Goal: Transaction & Acquisition: Book appointment/travel/reservation

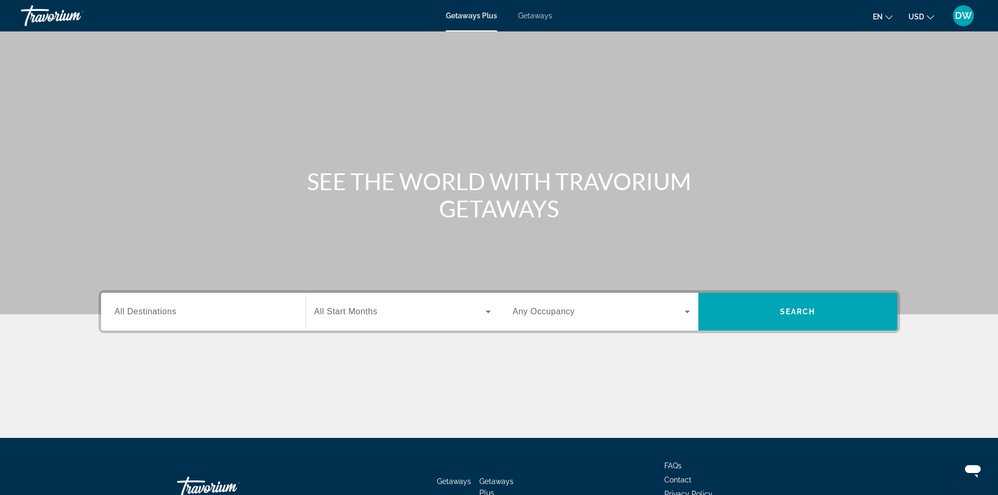
click at [172, 307] on span "All Destinations" at bounding box center [146, 311] width 62 height 9
click at [172, 307] on input "Destination All Destinations" at bounding box center [203, 312] width 177 height 13
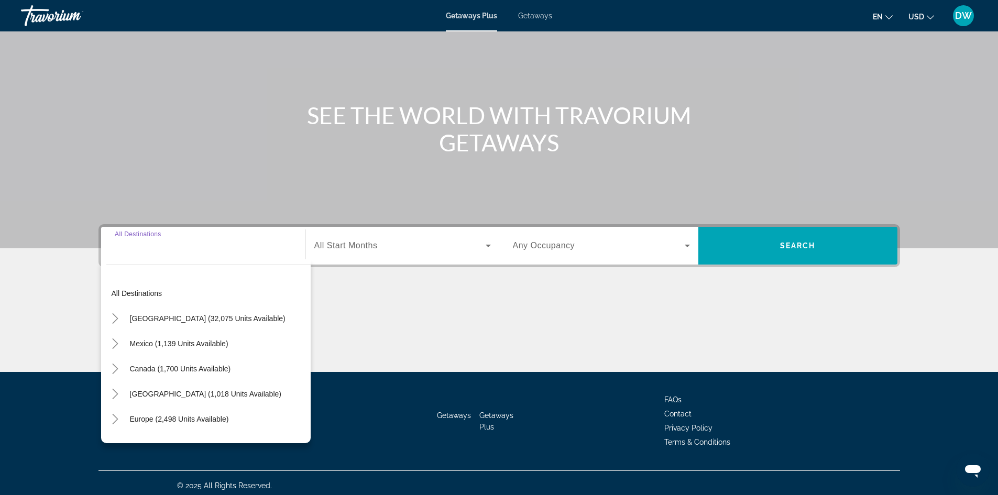
scroll to position [71, 0]
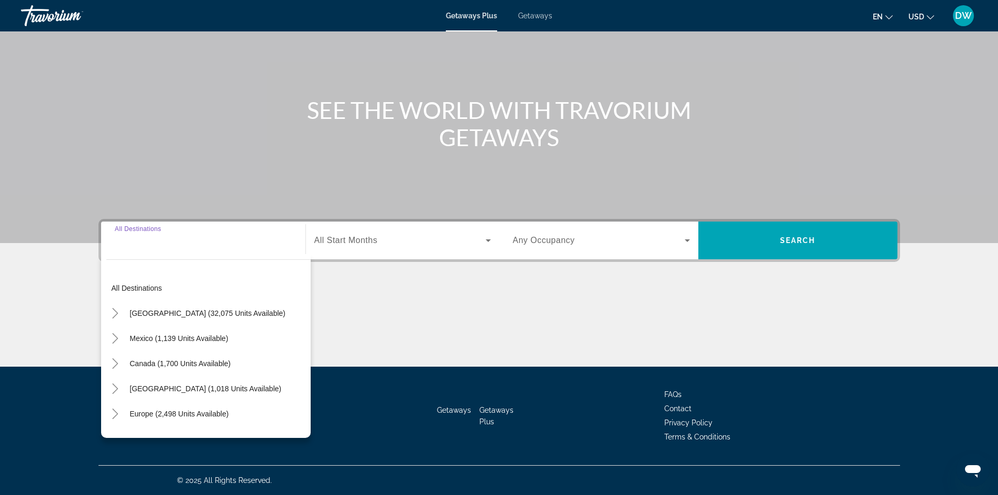
click at [172, 307] on span "Search widget" at bounding box center [208, 313] width 166 height 25
type input "**********"
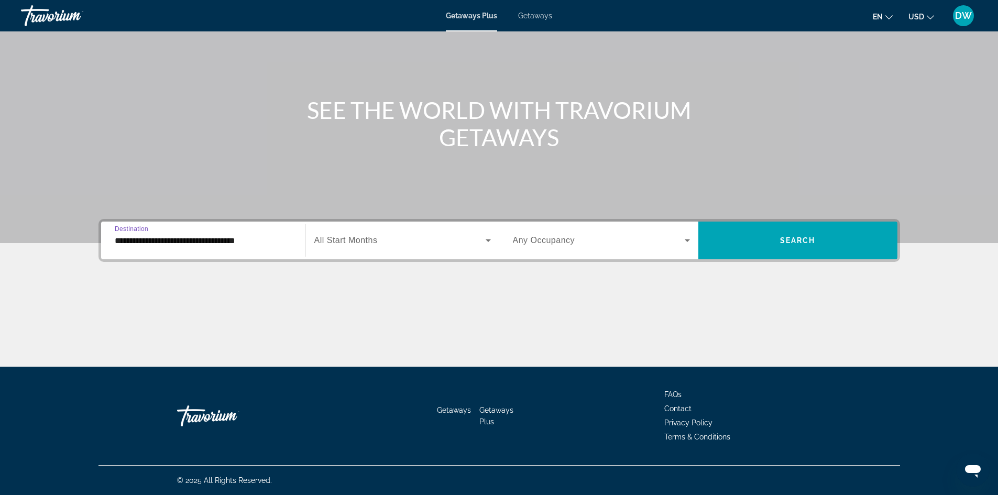
click at [432, 224] on div "Start Month All Start Months" at bounding box center [403, 241] width 194 height 38
click at [354, 246] on span "Search widget" at bounding box center [399, 240] width 171 height 13
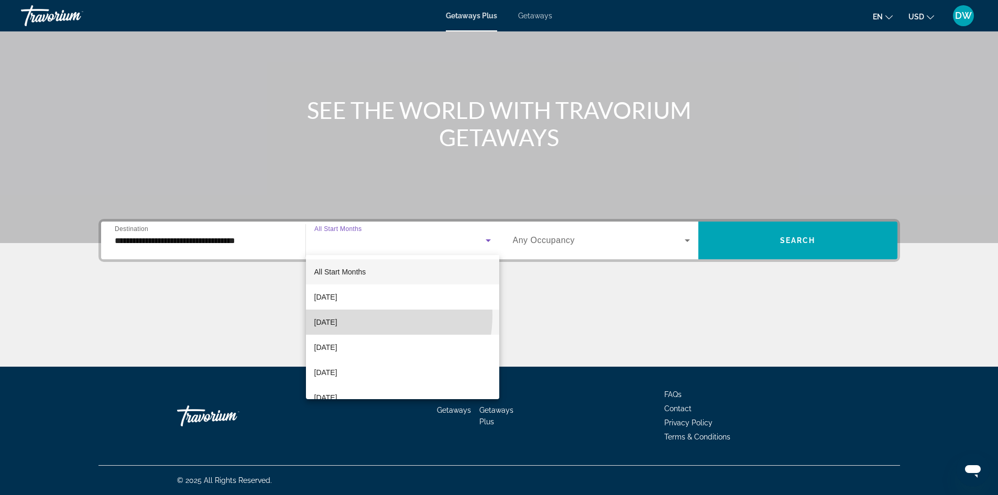
click at [352, 315] on mat-option "[DATE]" at bounding box center [402, 322] width 193 height 25
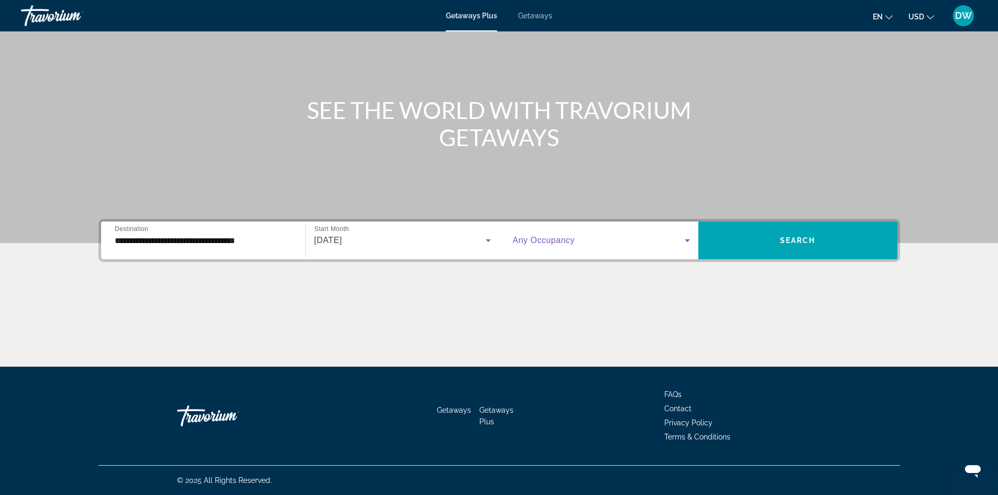
click at [577, 244] on span "Search widget" at bounding box center [599, 240] width 172 height 13
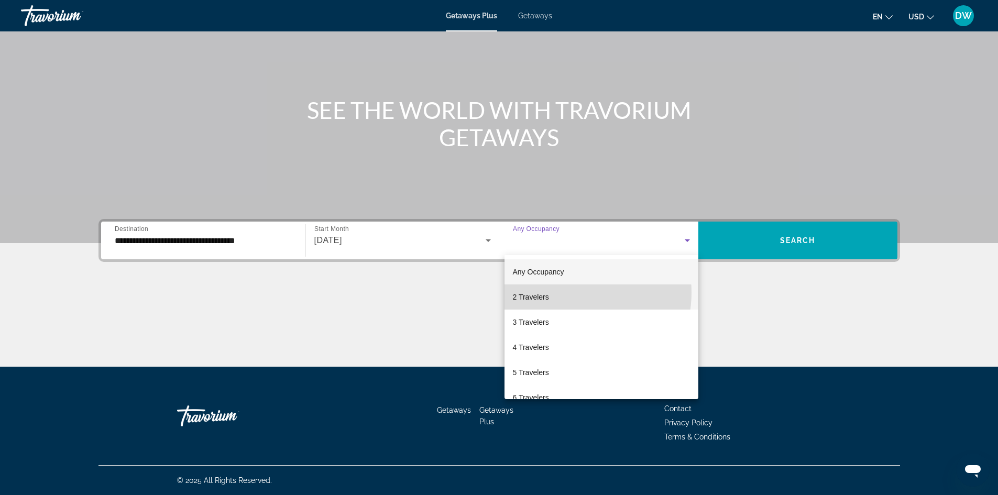
click at [564, 292] on mat-option "2 Travelers" at bounding box center [602, 297] width 194 height 25
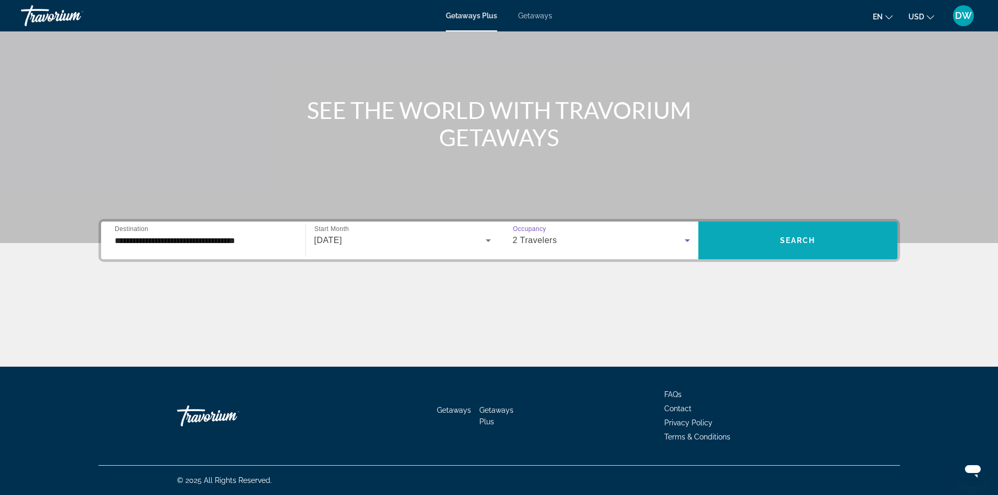
click at [748, 241] on span "Search widget" at bounding box center [798, 240] width 199 height 25
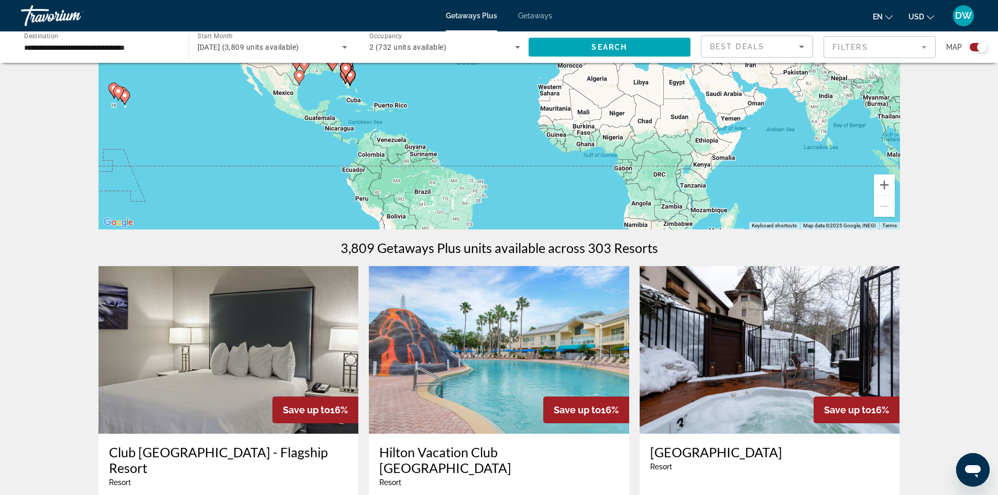
scroll to position [157, 0]
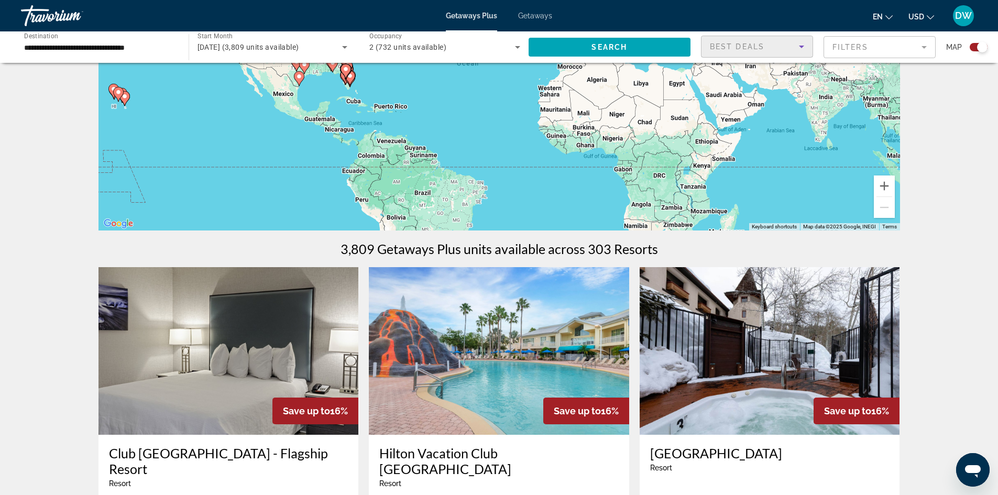
click at [751, 47] on span "Best Deals" at bounding box center [737, 46] width 54 height 8
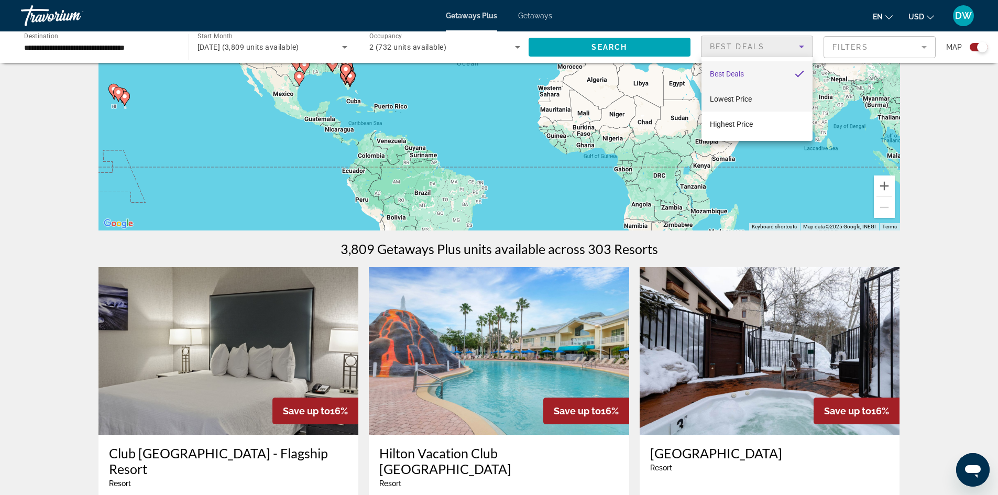
click at [747, 95] on span "Lowest Price" at bounding box center [731, 99] width 42 height 8
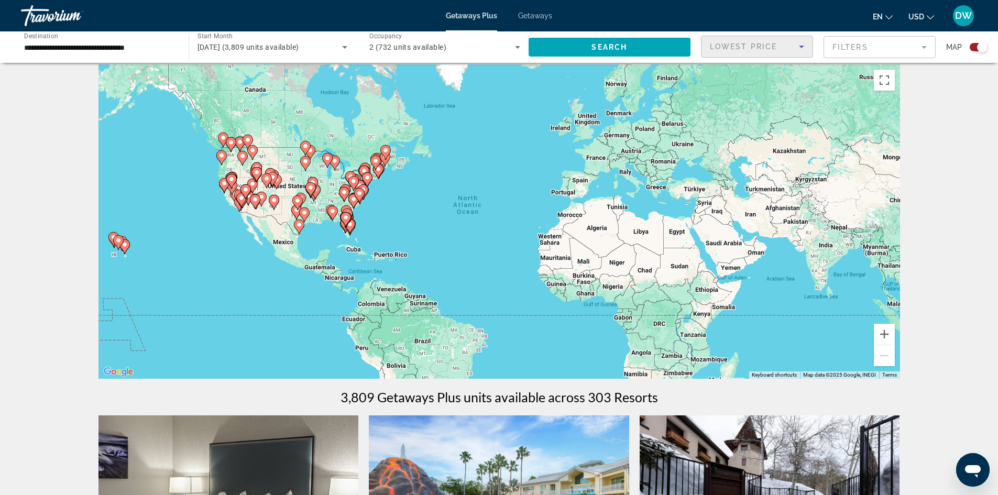
scroll to position [0, 0]
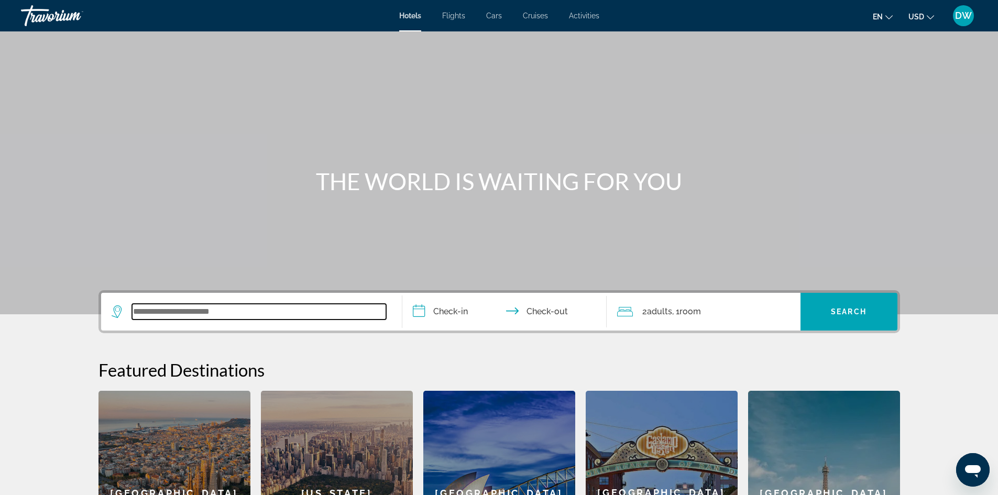
click at [201, 313] on input "Search widget" at bounding box center [259, 312] width 254 height 16
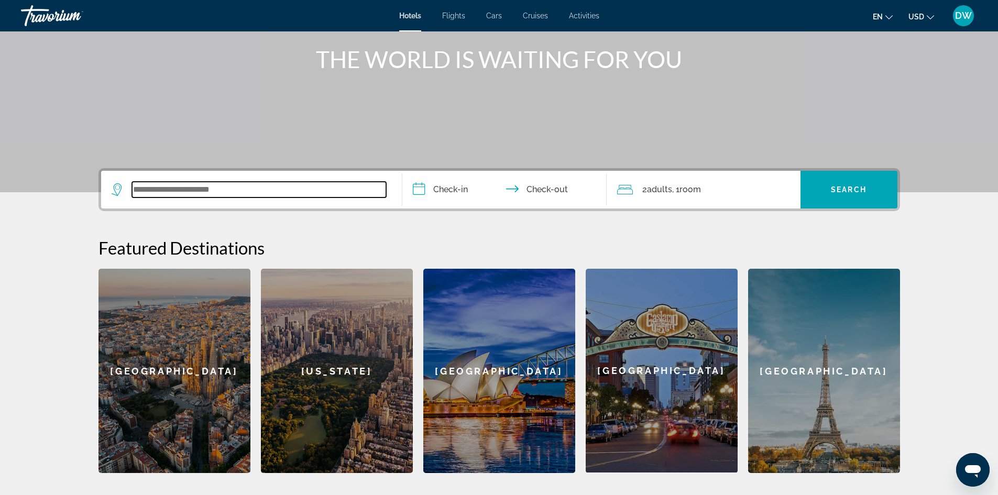
scroll to position [97, 0]
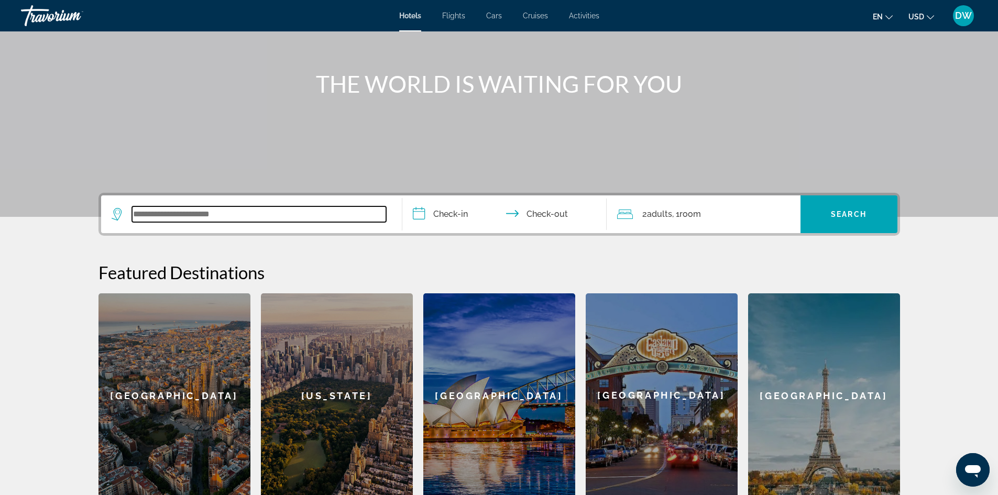
click at [222, 212] on input "Search widget" at bounding box center [259, 214] width 254 height 16
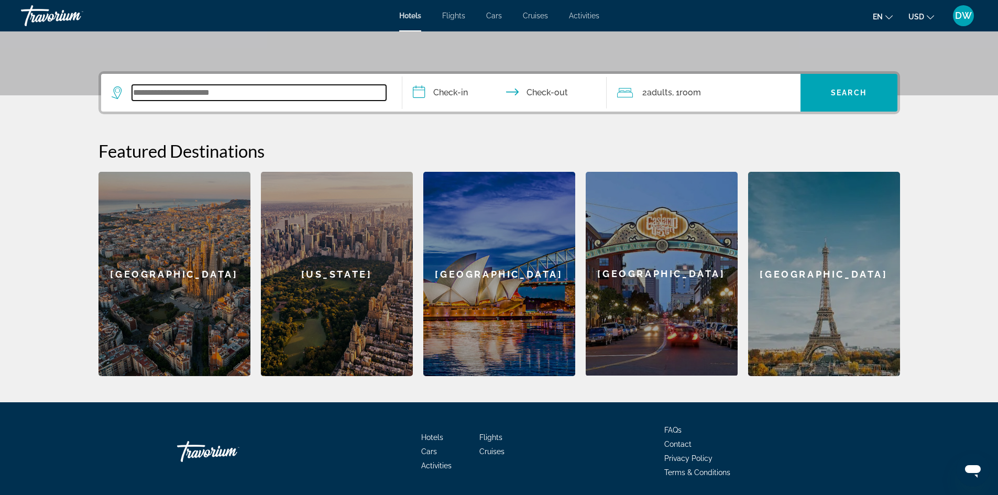
scroll to position [150, 0]
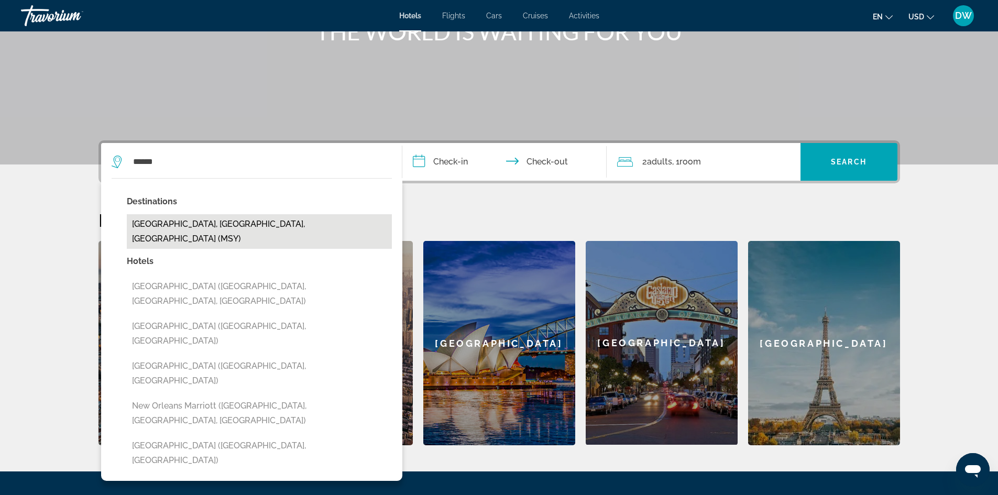
click at [235, 219] on button "[GEOGRAPHIC_DATA], [GEOGRAPHIC_DATA], [GEOGRAPHIC_DATA] (MSY)" at bounding box center [259, 231] width 265 height 35
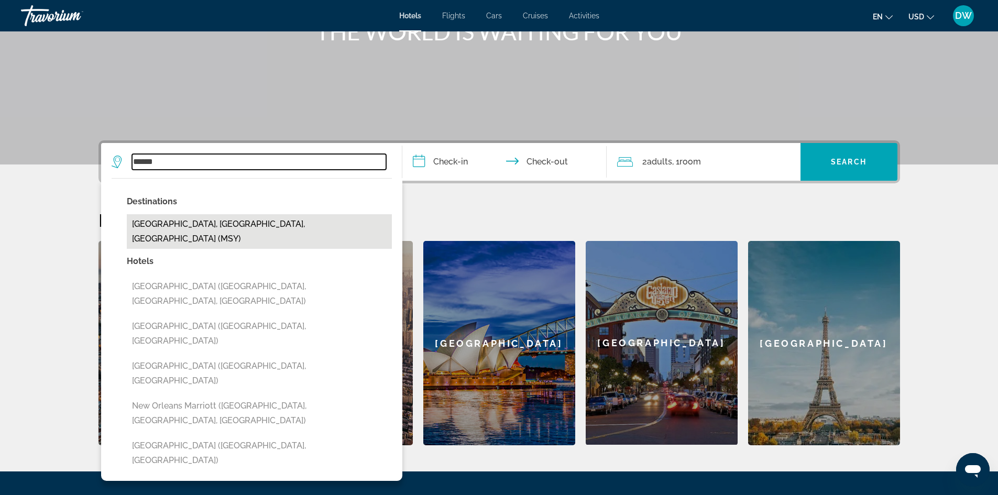
type input "**********"
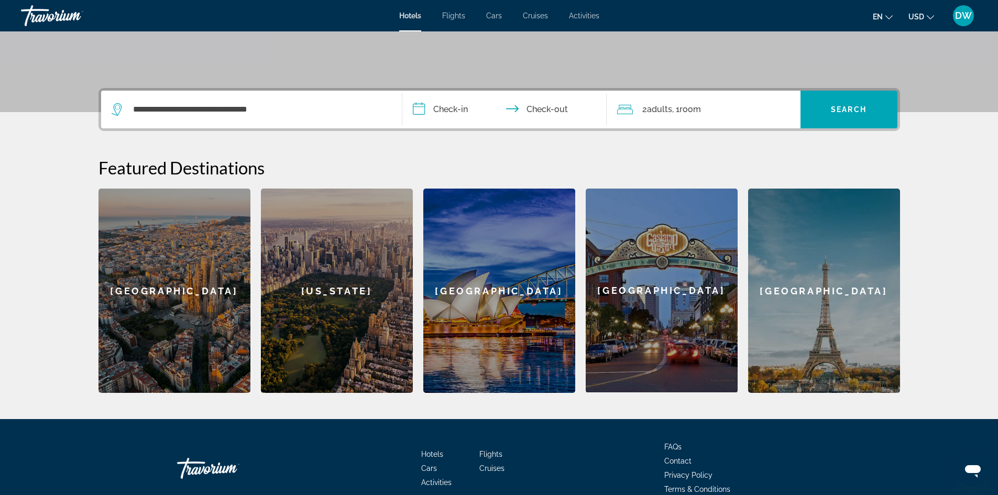
click at [463, 117] on input "**********" at bounding box center [506, 111] width 209 height 41
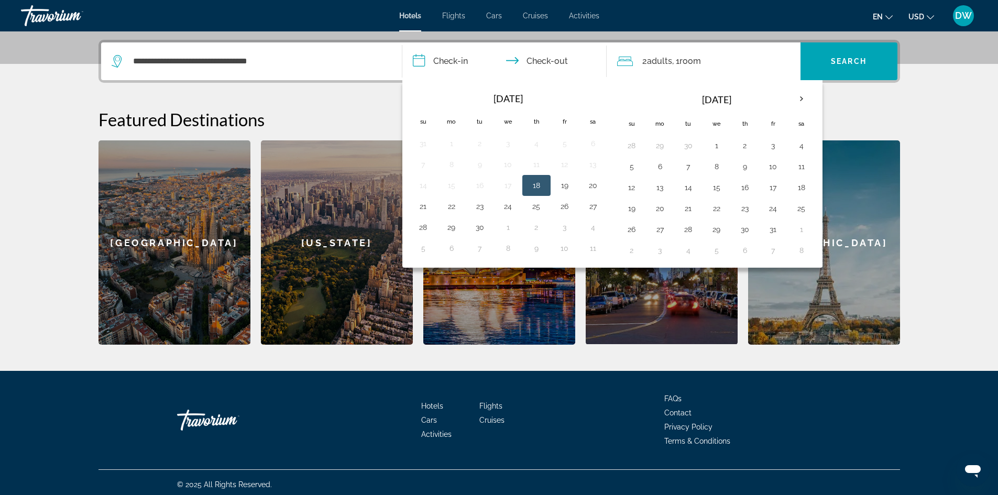
scroll to position [255, 0]
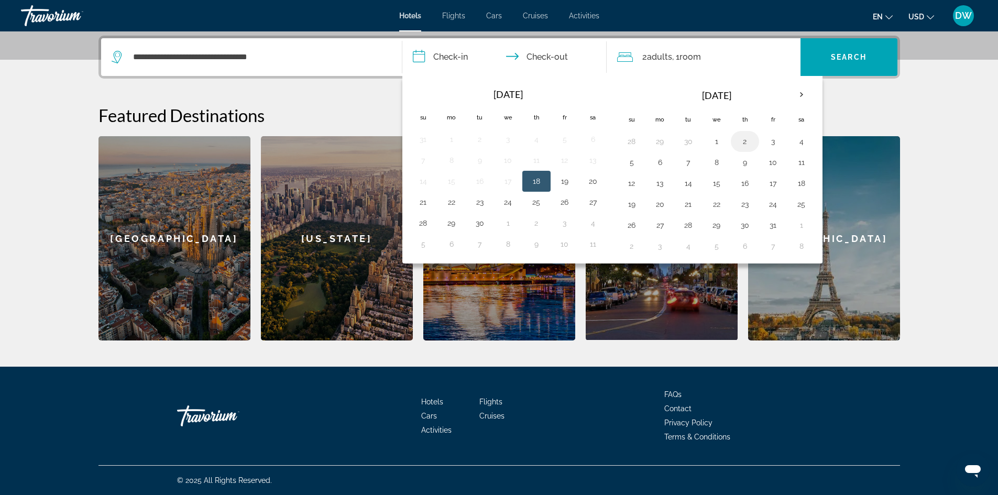
click at [748, 146] on button "2" at bounding box center [745, 141] width 17 height 15
click at [636, 161] on button "5" at bounding box center [632, 162] width 17 height 15
type input "**********"
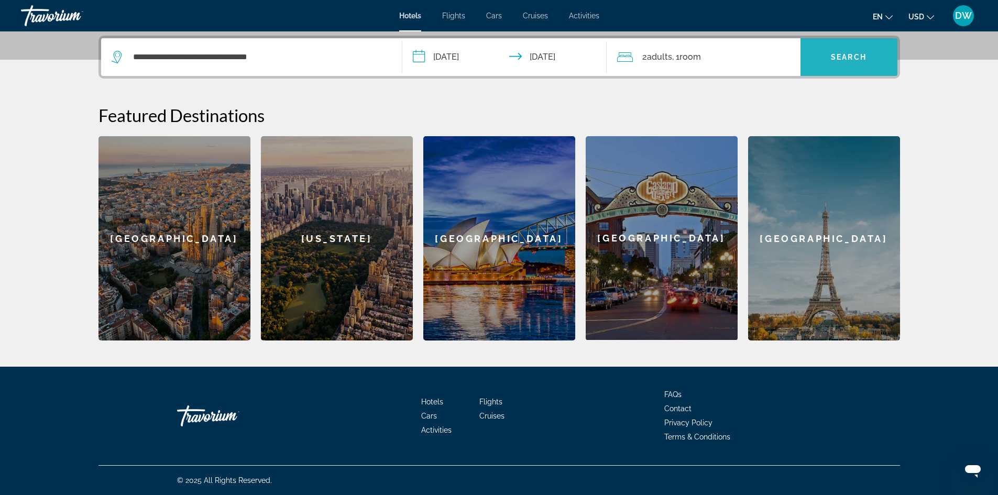
click at [827, 63] on span "Search widget" at bounding box center [849, 57] width 97 height 25
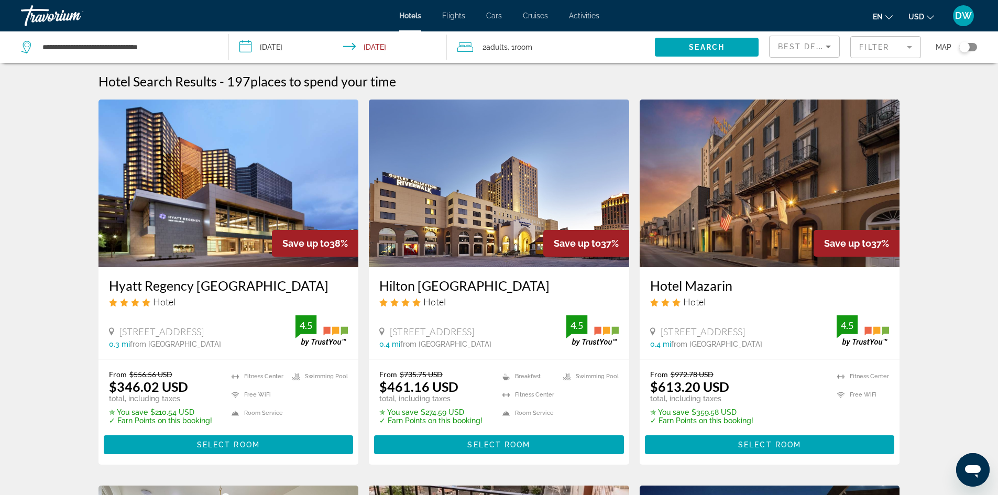
click at [195, 184] on img "Main content" at bounding box center [229, 184] width 260 height 168
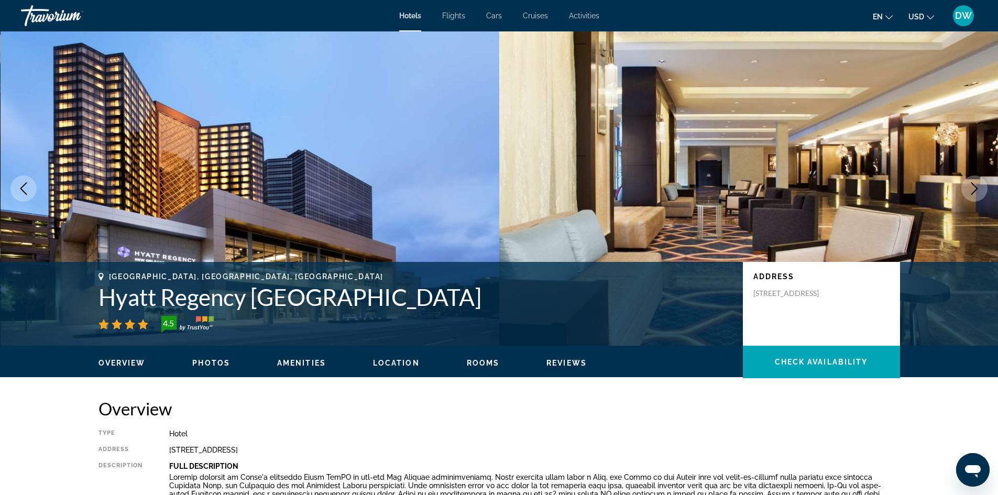
click at [984, 189] on button "Next image" at bounding box center [975, 189] width 26 height 26
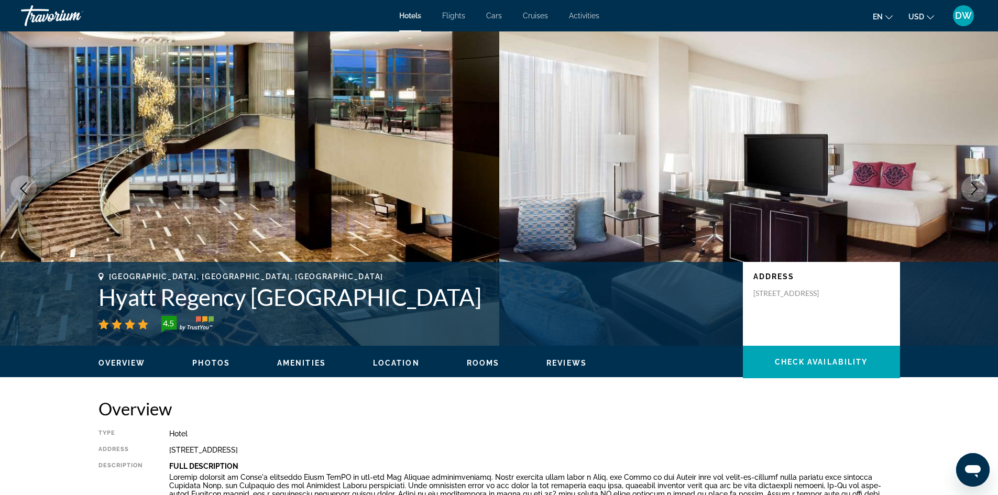
click at [979, 189] on icon "Next image" at bounding box center [974, 188] width 13 height 13
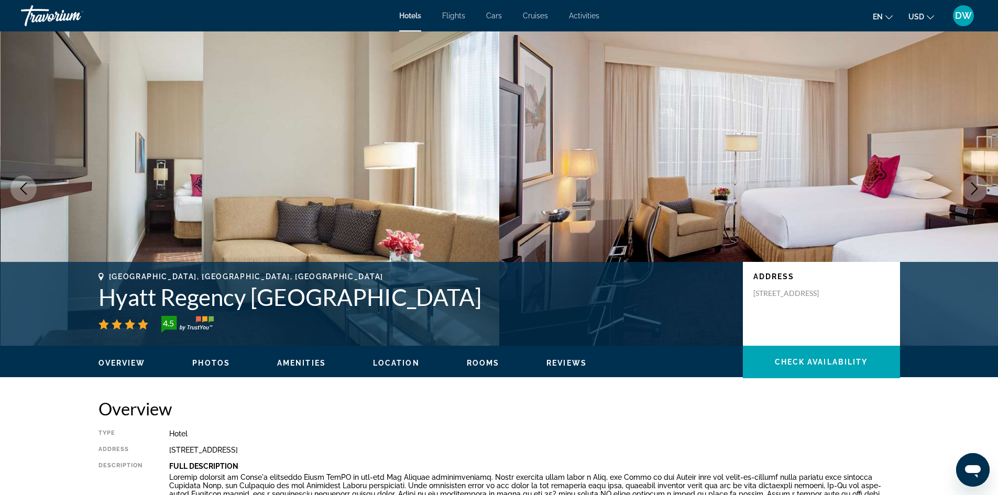
click at [979, 189] on icon "Next image" at bounding box center [974, 188] width 13 height 13
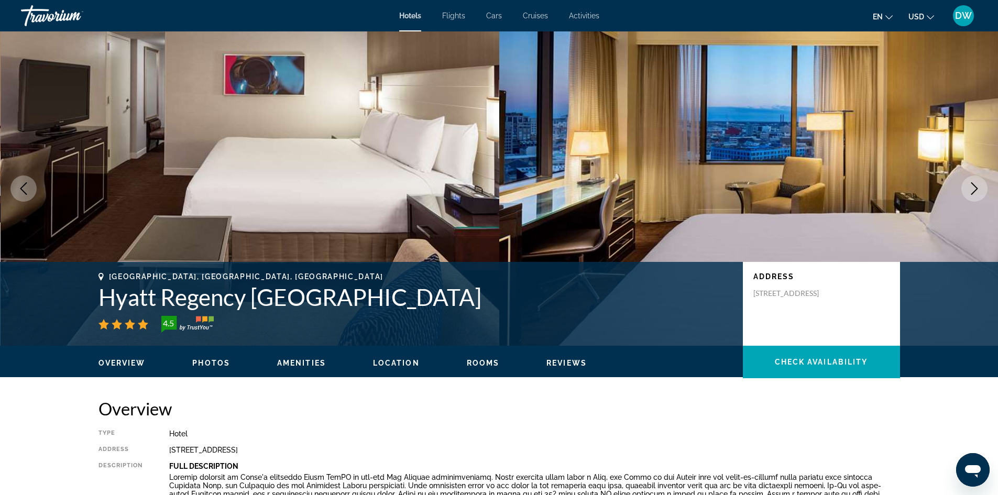
click at [979, 189] on icon "Next image" at bounding box center [974, 188] width 13 height 13
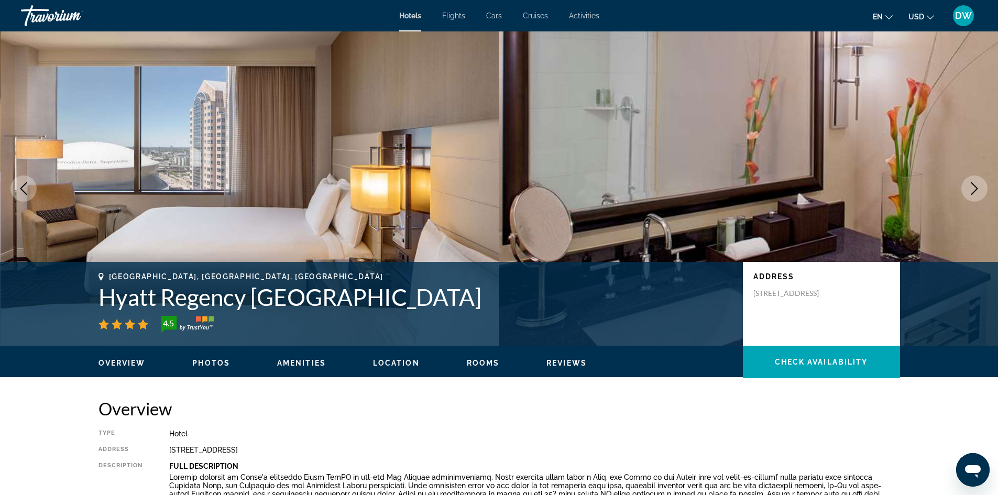
click at [979, 189] on icon "Next image" at bounding box center [974, 188] width 13 height 13
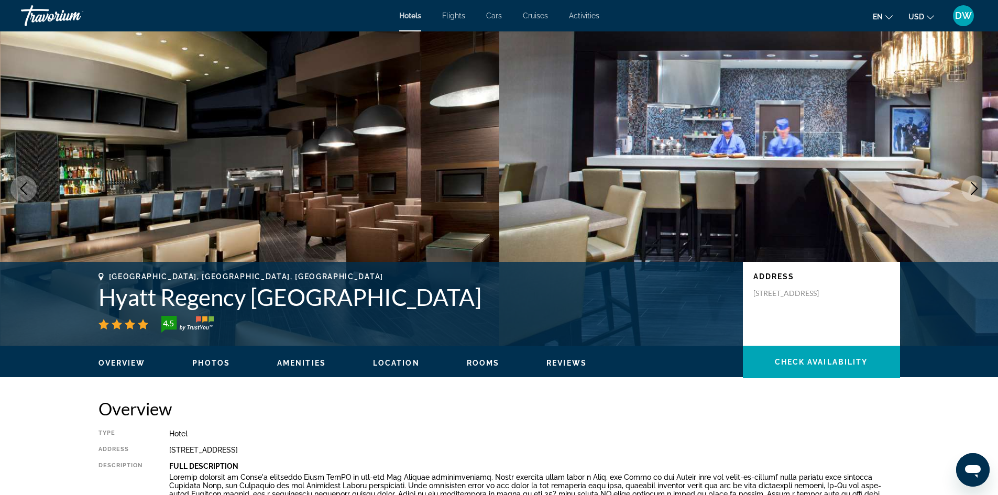
click at [979, 189] on icon "Next image" at bounding box center [974, 188] width 13 height 13
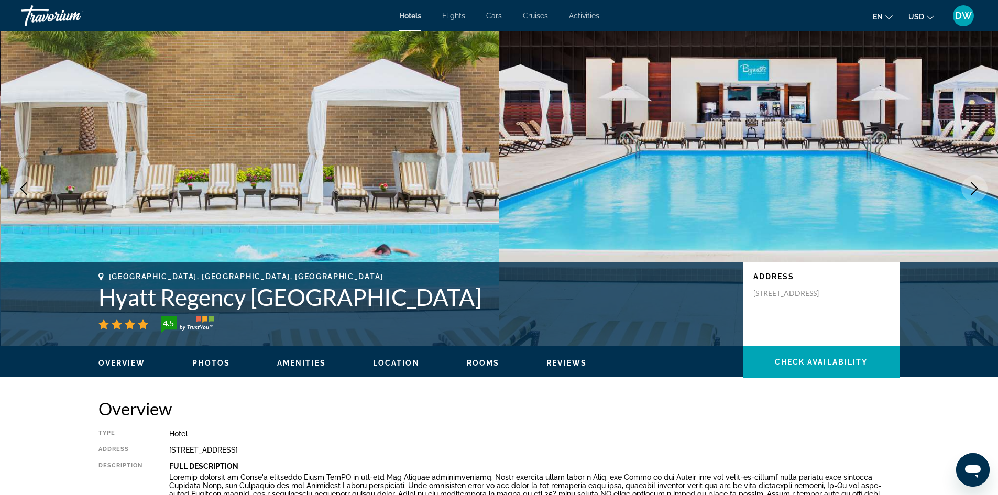
click at [979, 189] on icon "Next image" at bounding box center [974, 188] width 13 height 13
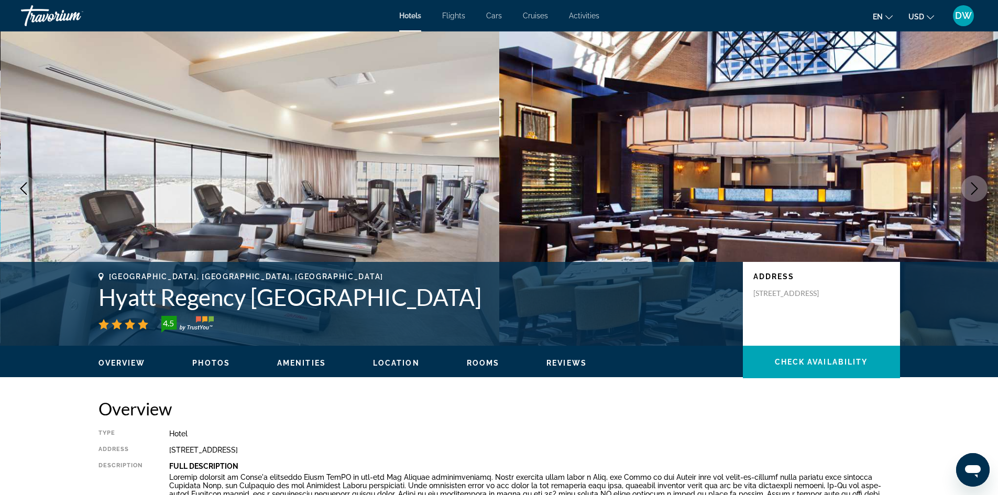
click at [979, 189] on icon "Next image" at bounding box center [974, 188] width 13 height 13
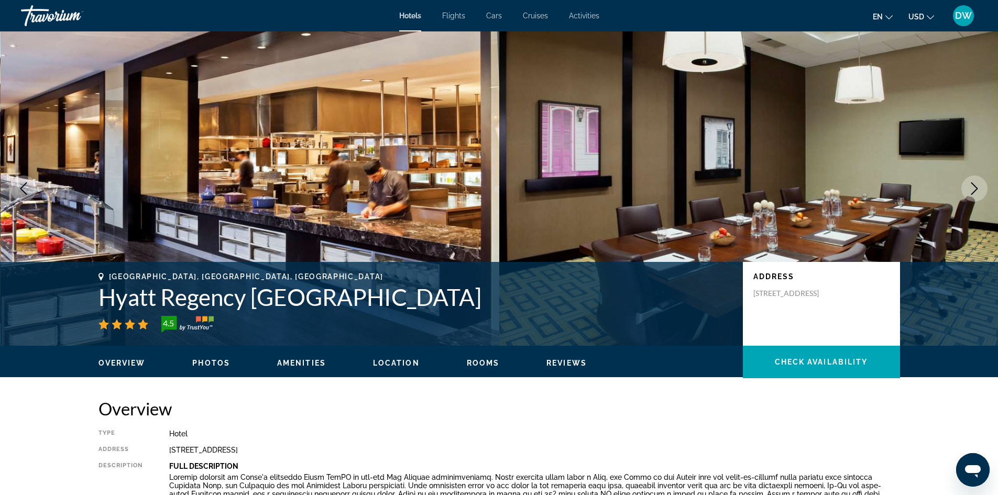
click at [979, 189] on icon "Next image" at bounding box center [974, 188] width 13 height 13
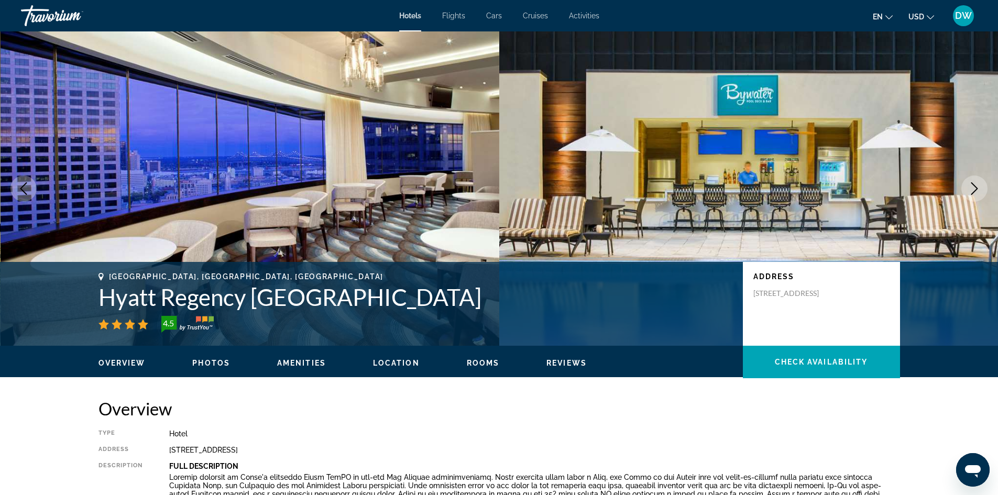
click at [979, 189] on icon "Next image" at bounding box center [974, 188] width 13 height 13
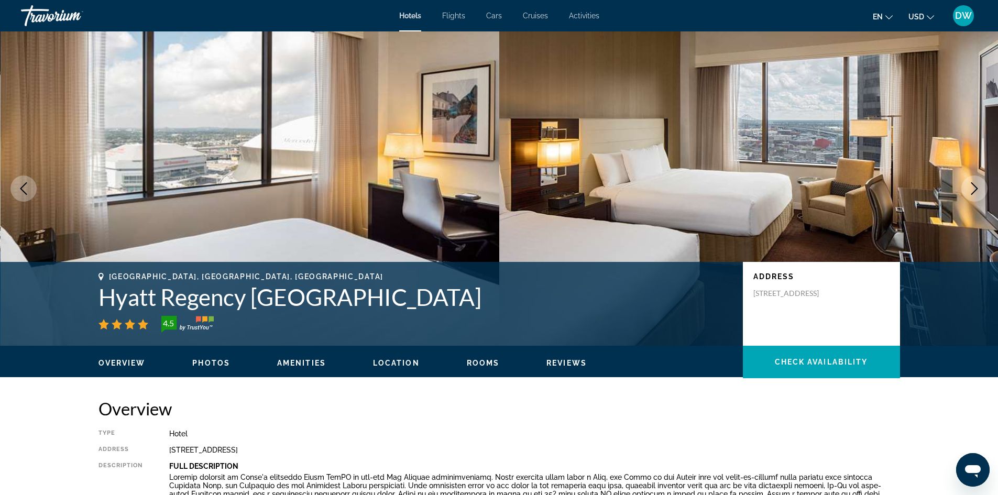
click at [979, 189] on icon "Next image" at bounding box center [974, 188] width 13 height 13
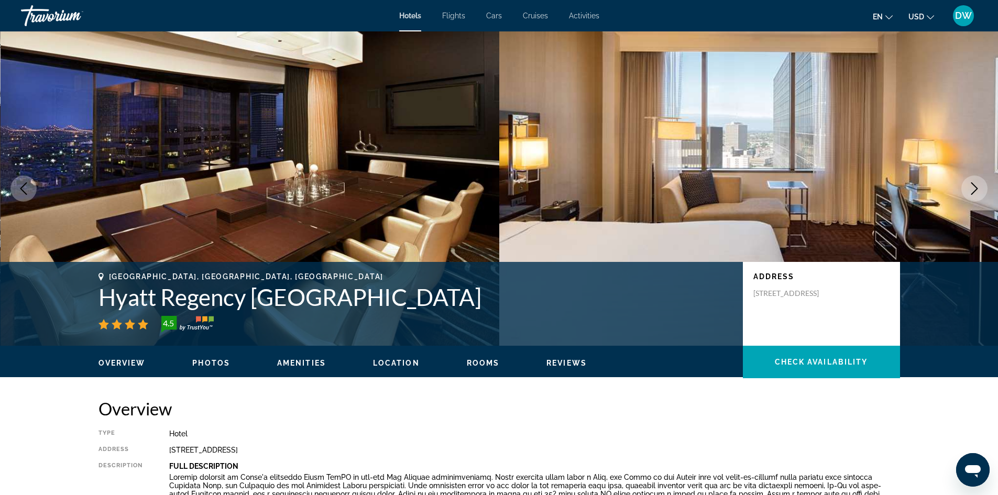
click at [979, 189] on icon "Next image" at bounding box center [974, 188] width 13 height 13
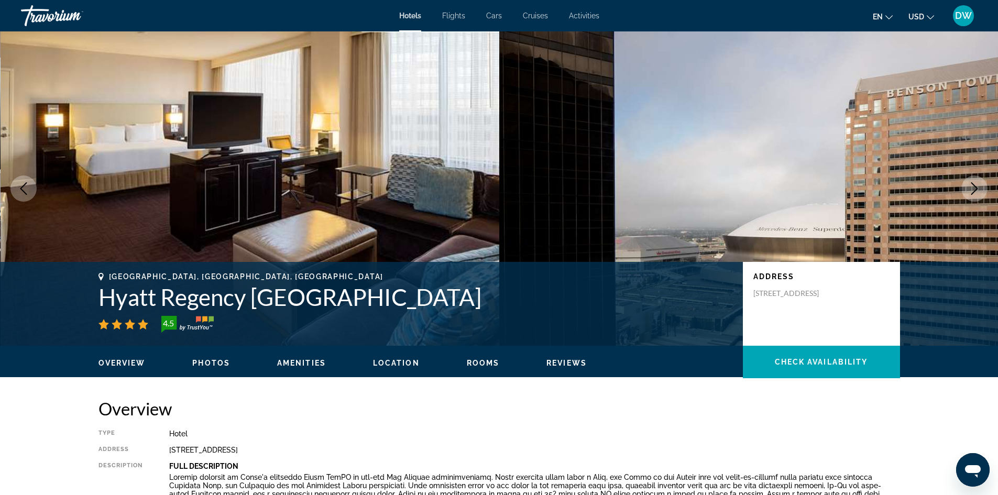
click at [979, 189] on icon "Next image" at bounding box center [974, 188] width 13 height 13
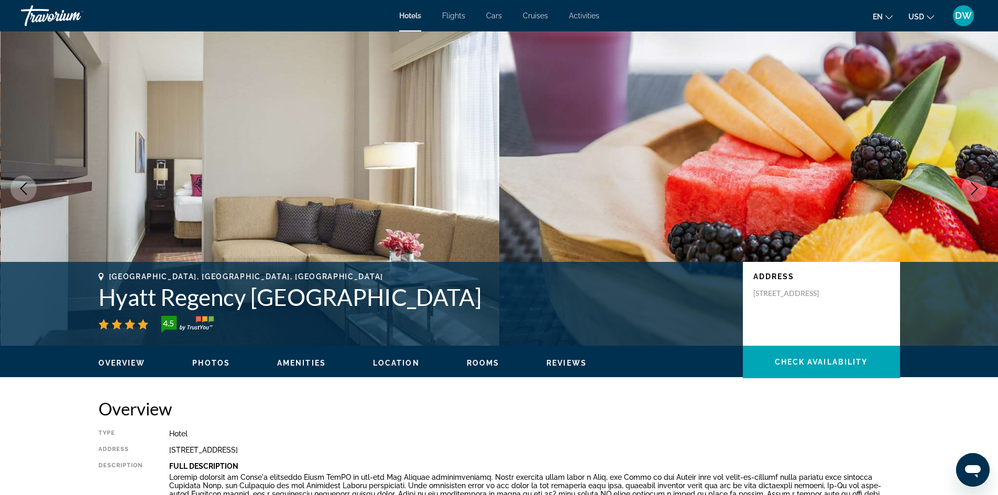
click at [979, 189] on icon "Next image" at bounding box center [974, 188] width 13 height 13
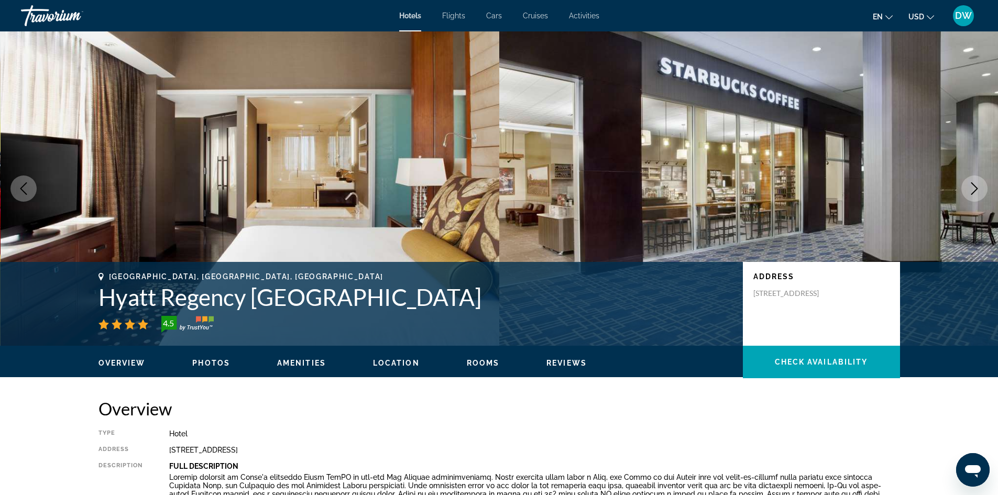
click at [979, 189] on icon "Next image" at bounding box center [974, 188] width 13 height 13
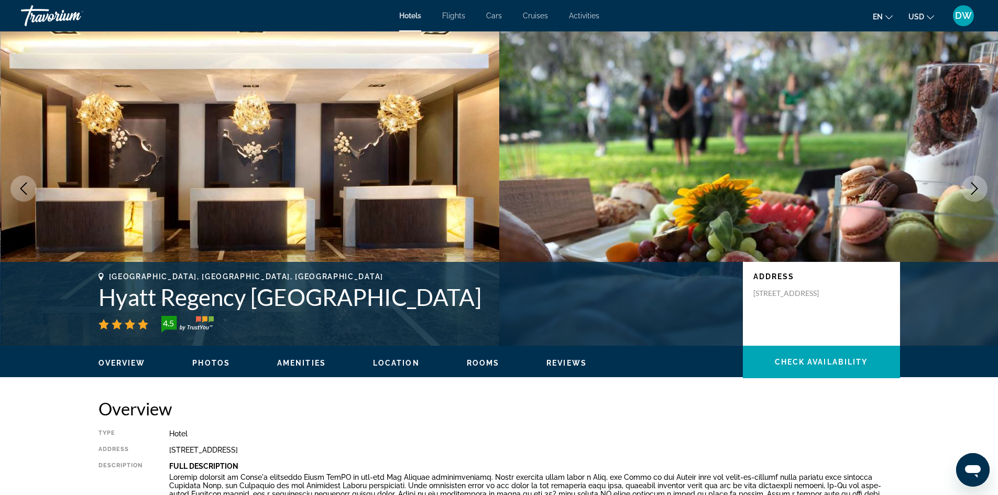
click at [979, 189] on icon "Next image" at bounding box center [974, 188] width 13 height 13
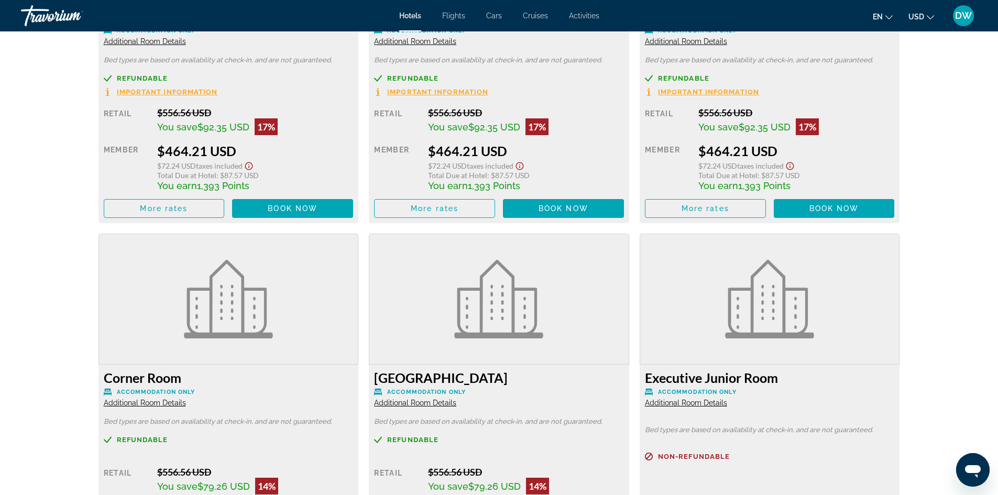
scroll to position [2360, 0]
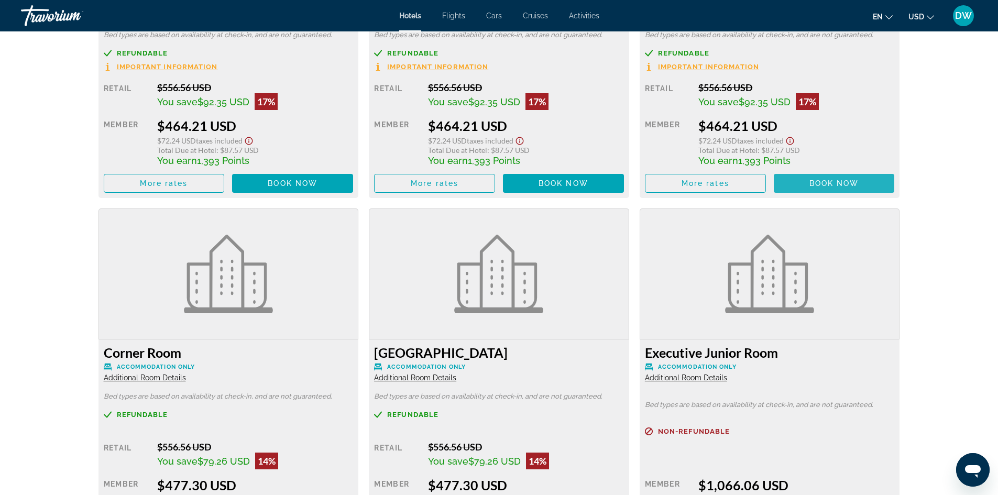
click at [836, 186] on span "Book now" at bounding box center [835, 183] width 50 height 8
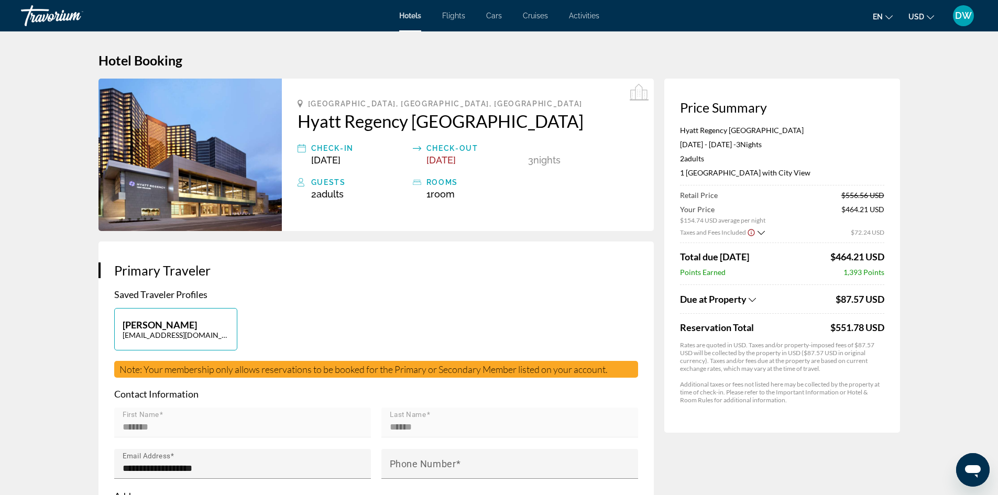
click at [746, 297] on span "Due at Property" at bounding box center [713, 299] width 67 height 12
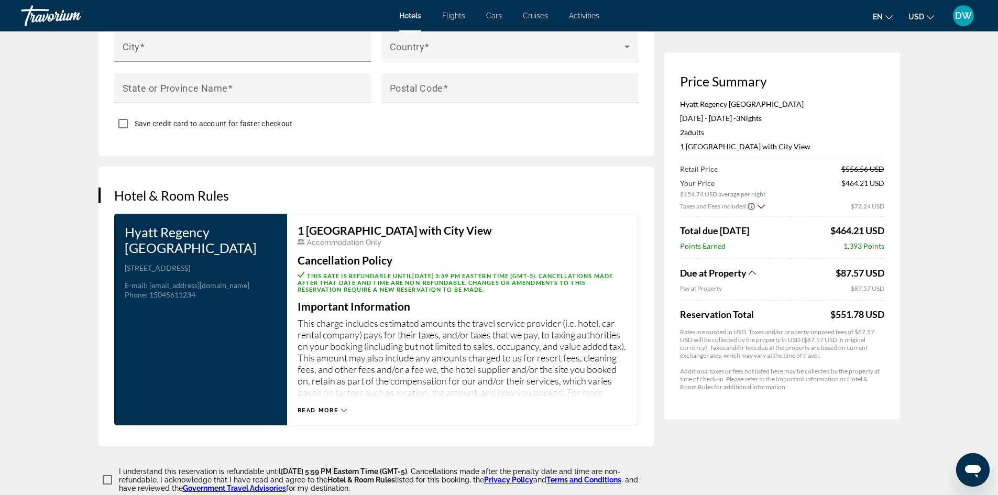
scroll to position [1153, 0]
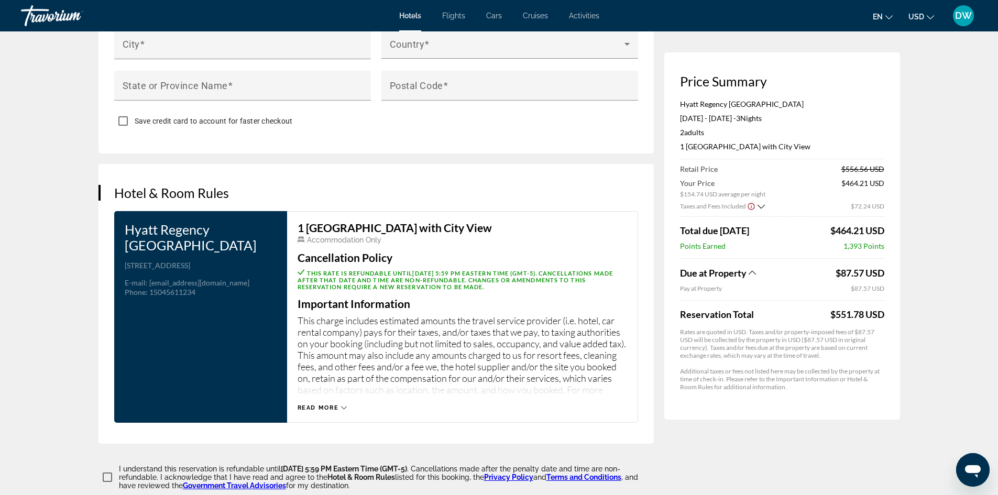
click at [346, 405] on icon "Main content" at bounding box center [344, 408] width 6 height 6
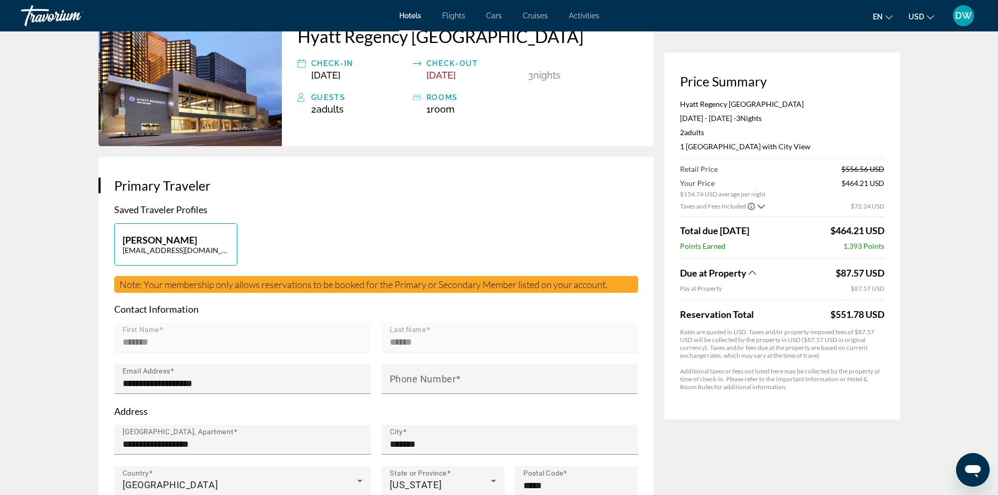
scroll to position [0, 0]
